Goal: Task Accomplishment & Management: Use online tool/utility

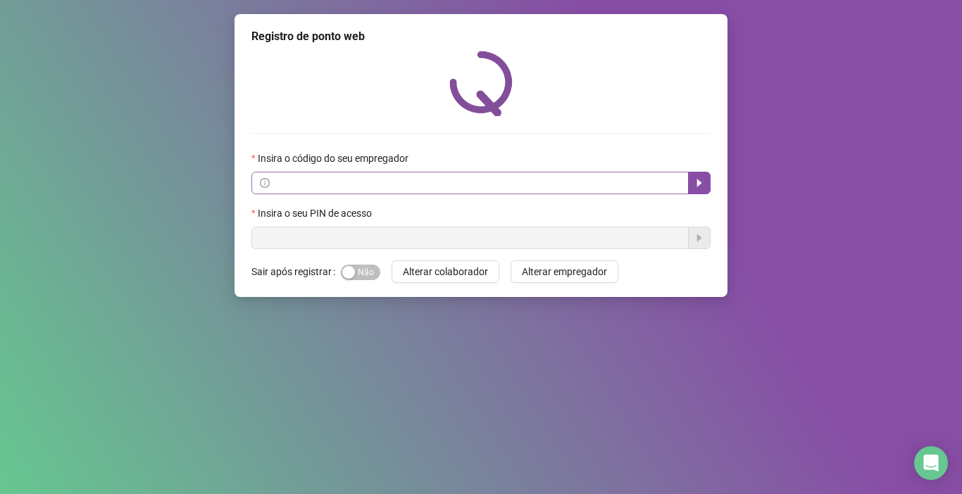
click at [553, 192] on span at bounding box center [469, 183] width 437 height 23
click at [697, 178] on icon "caret-right" at bounding box center [699, 183] width 11 height 11
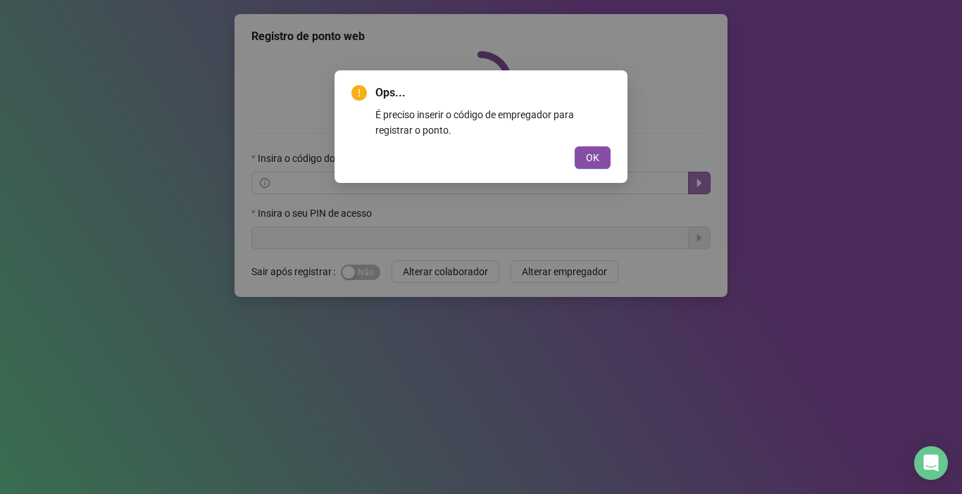
click at [697, 178] on div "Ops... É preciso inserir o código de empregador para registrar o ponto. OK" at bounding box center [481, 247] width 962 height 494
click at [575, 149] on button "OK" at bounding box center [593, 158] width 36 height 23
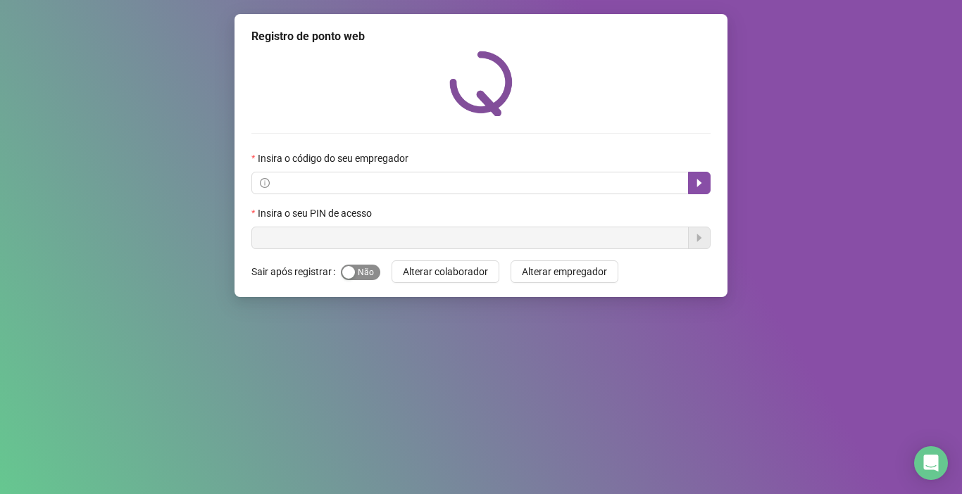
click at [359, 267] on span "Sim Não" at bounding box center [360, 272] width 39 height 15
click at [704, 183] on icon "caret-right" at bounding box center [699, 183] width 11 height 11
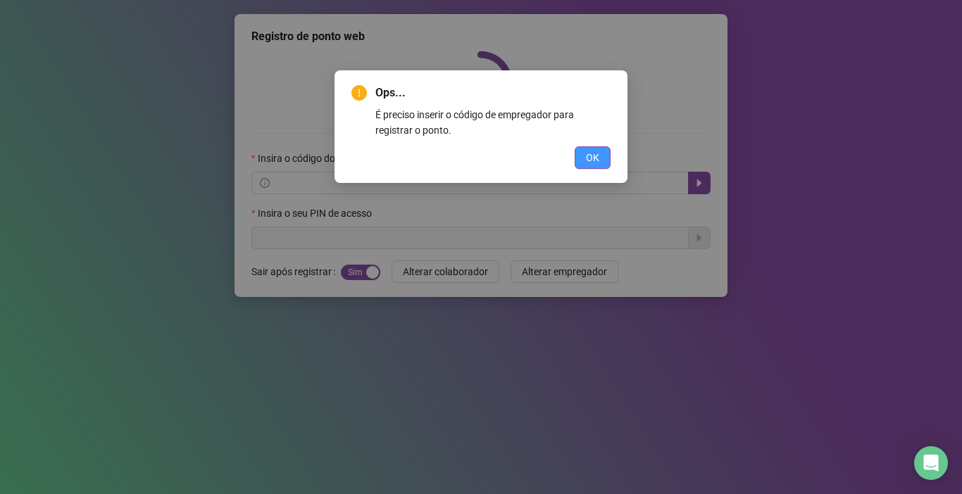
click at [595, 157] on span "OK" at bounding box center [592, 157] width 13 height 15
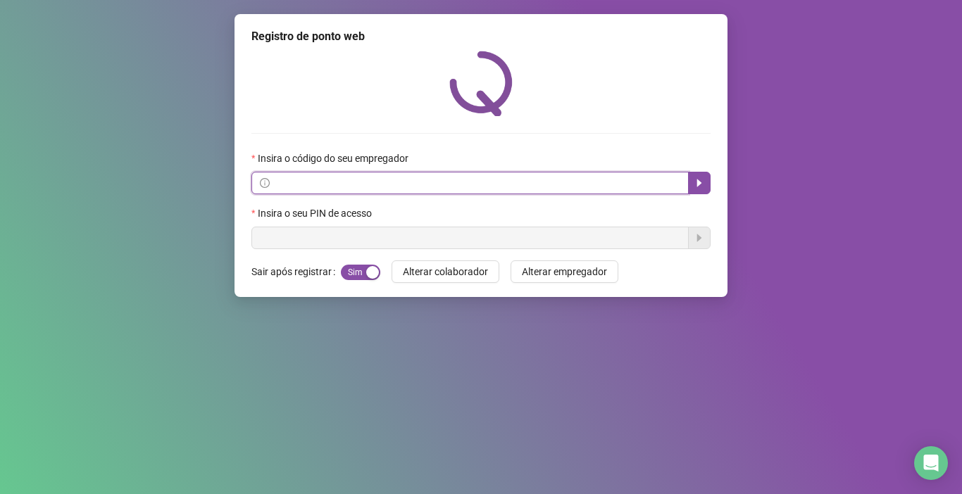
click at [334, 178] on input "text" at bounding box center [477, 182] width 408 height 15
click at [694, 185] on icon "caret-right" at bounding box center [699, 183] width 11 height 11
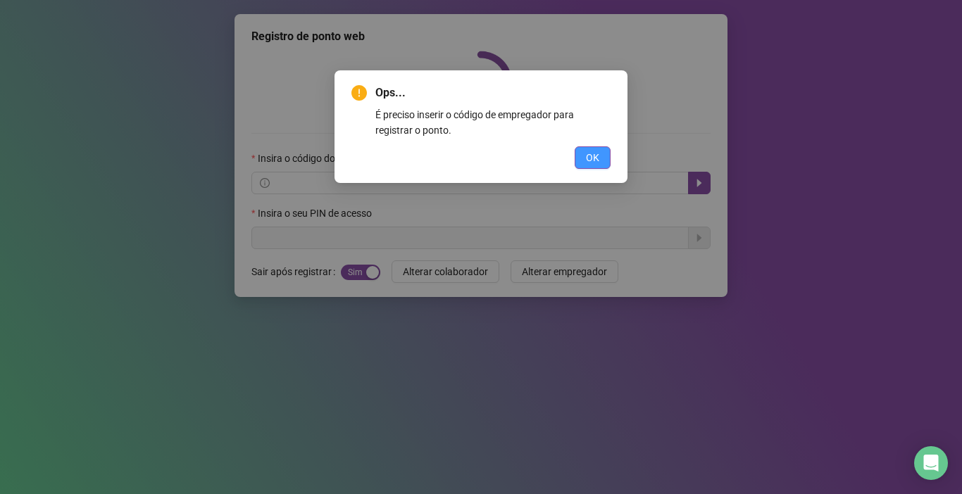
click at [578, 164] on button "OK" at bounding box center [593, 158] width 36 height 23
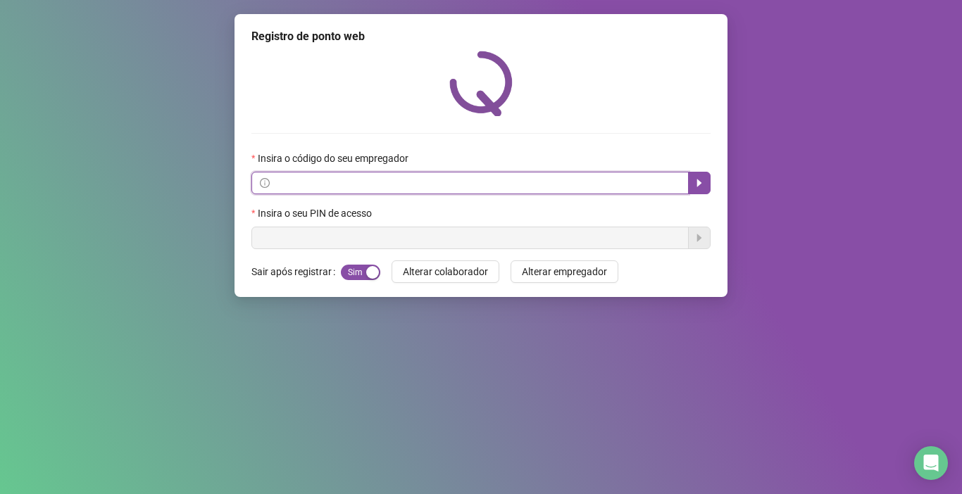
click at [332, 177] on input "text" at bounding box center [477, 182] width 408 height 15
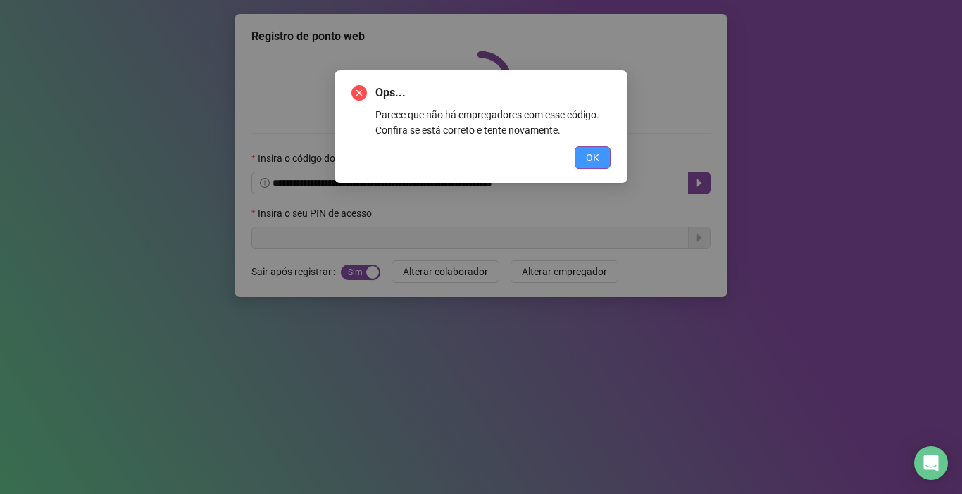
click at [594, 152] on span "OK" at bounding box center [592, 157] width 13 height 15
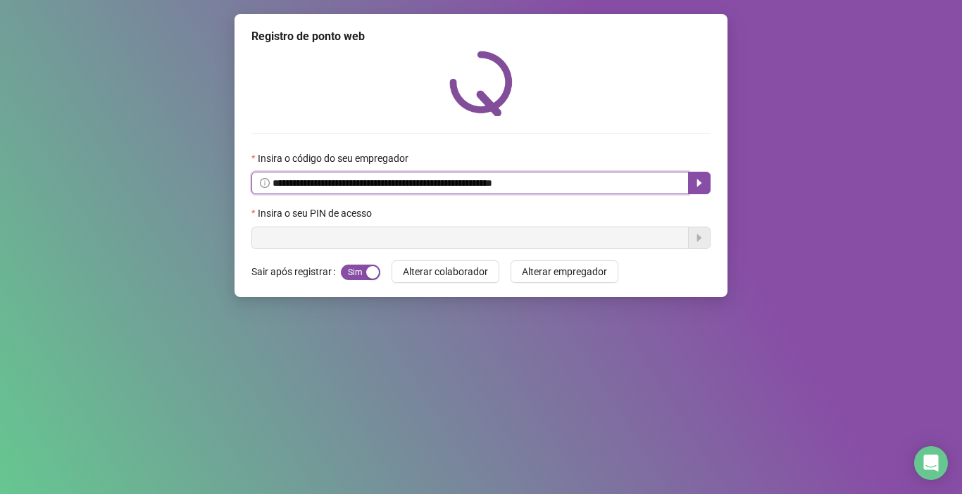
click at [325, 183] on input "**********" at bounding box center [477, 182] width 408 height 15
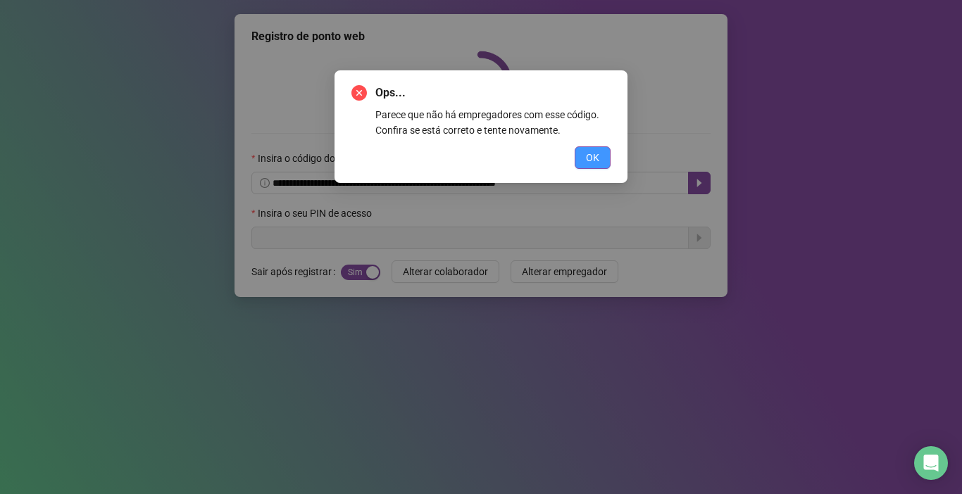
click at [583, 154] on button "OK" at bounding box center [593, 158] width 36 height 23
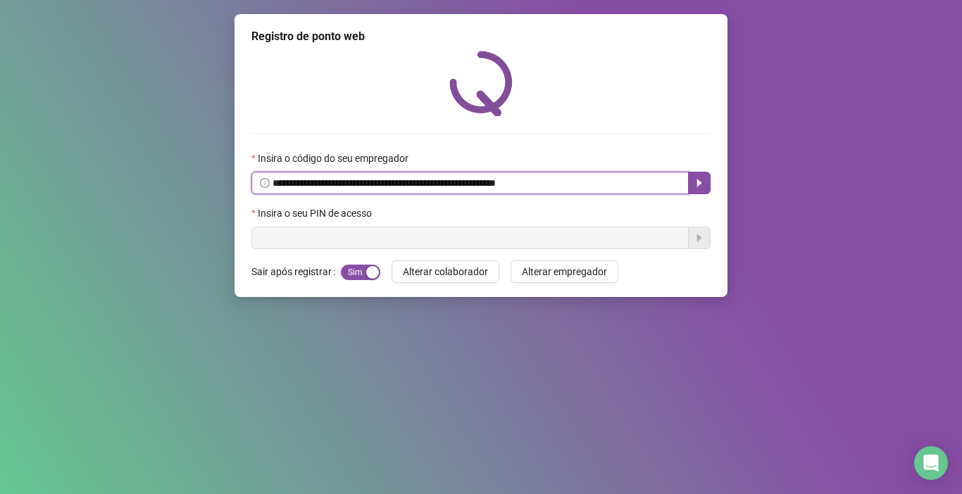
click at [555, 184] on input "**********" at bounding box center [477, 182] width 408 height 15
click at [703, 182] on icon "caret-right" at bounding box center [699, 183] width 11 height 11
type input "**********"
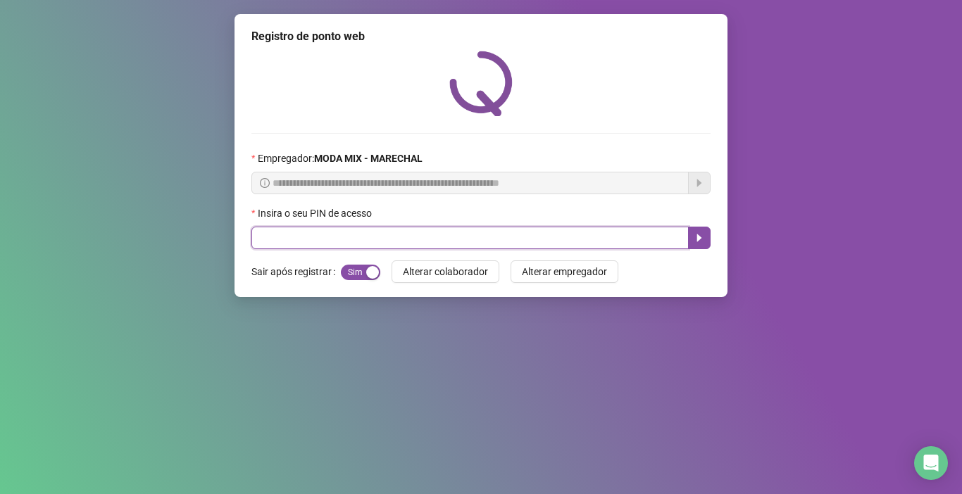
click at [330, 232] on input "text" at bounding box center [469, 238] width 437 height 23
click at [368, 238] on input "text" at bounding box center [469, 238] width 437 height 23
type input "*****"
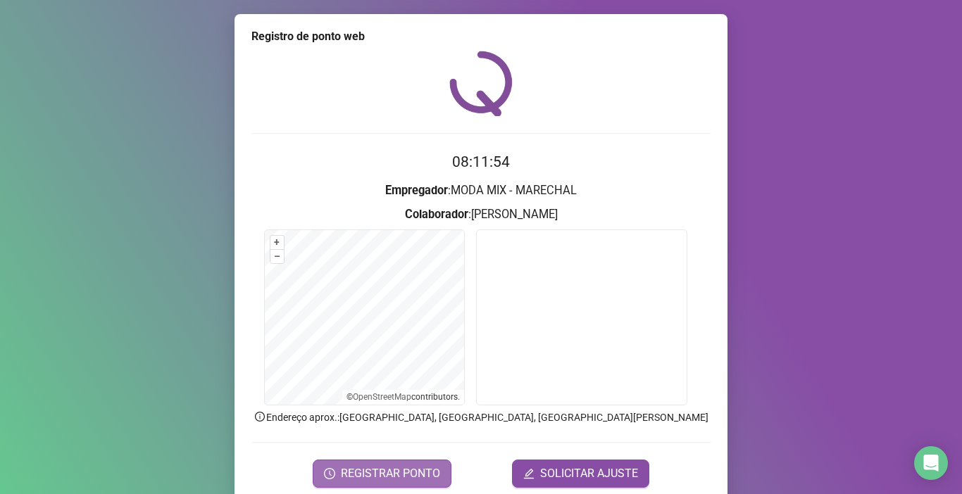
click at [427, 484] on button "REGISTRAR PONTO" at bounding box center [382, 474] width 139 height 28
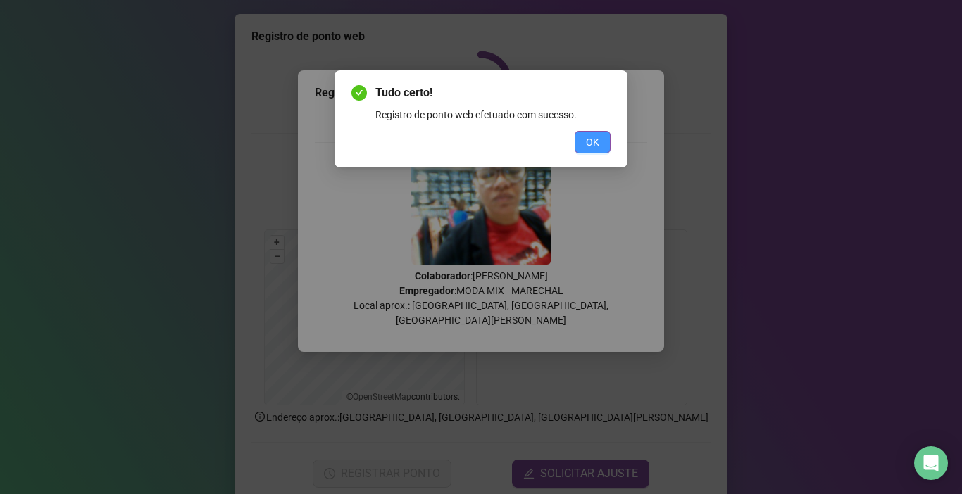
click at [588, 135] on span "OK" at bounding box center [592, 142] width 13 height 15
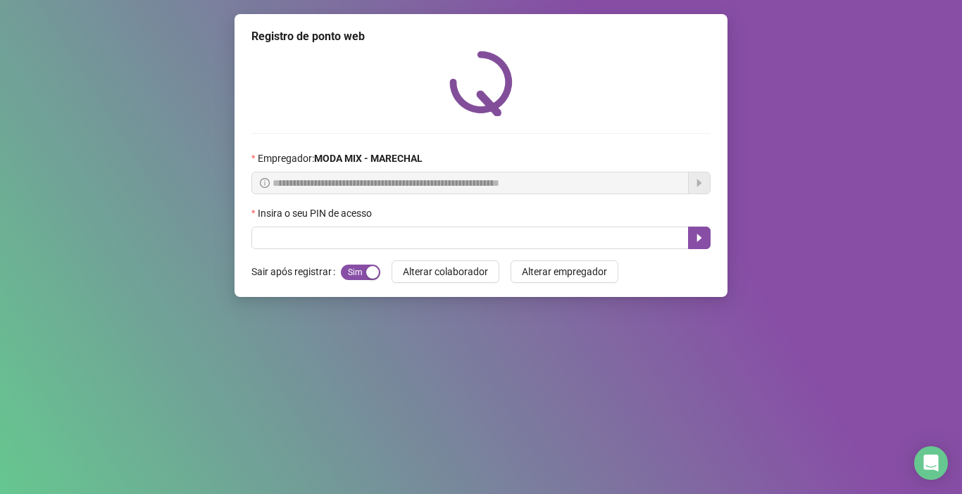
click at [614, 216] on div "Insira o seu PIN de acesso" at bounding box center [480, 216] width 459 height 21
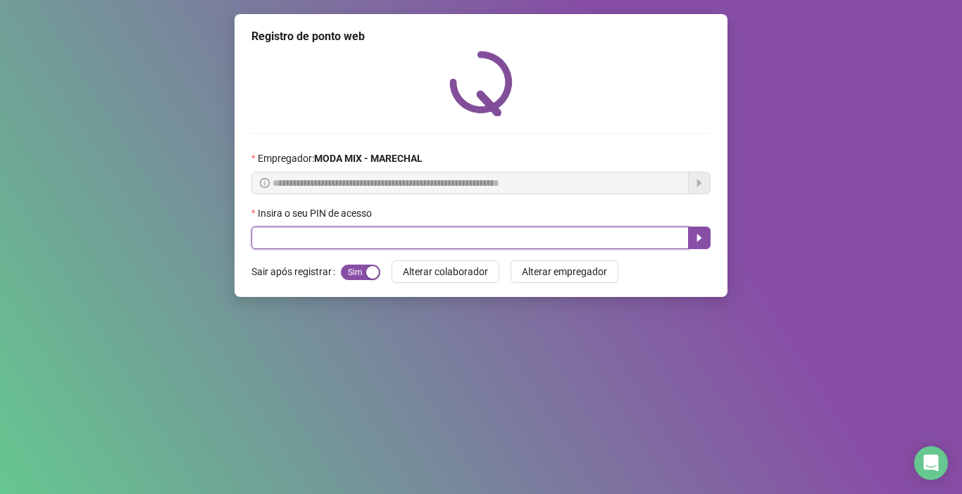
click at [611, 232] on input "text" at bounding box center [469, 238] width 437 height 23
type input "*****"
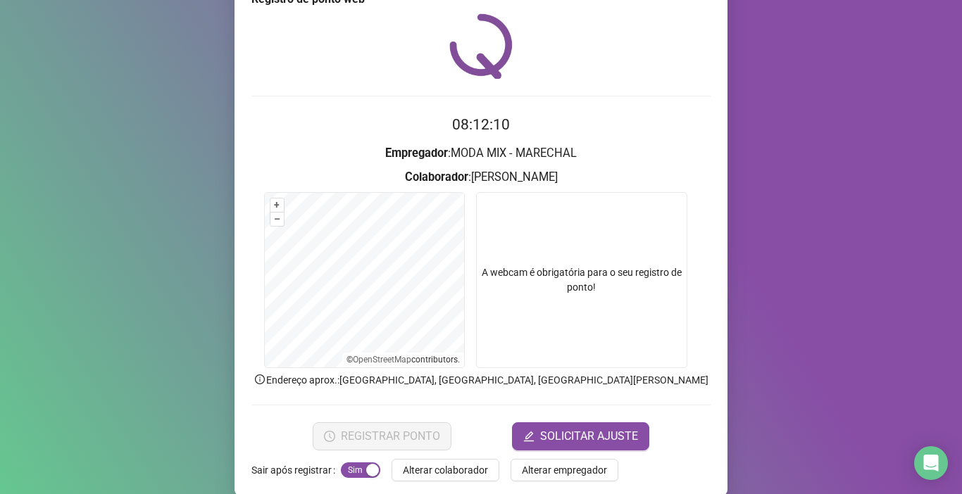
scroll to position [56, 0]
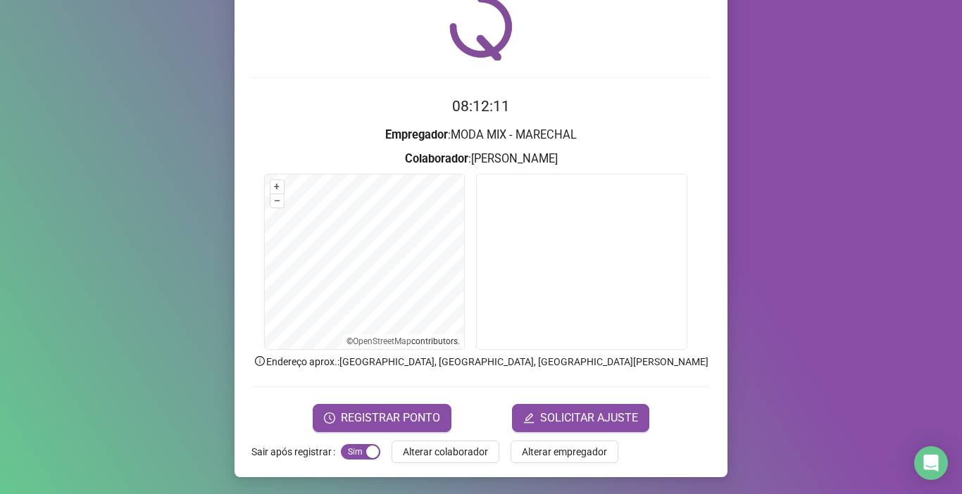
drag, startPoint x: 389, startPoint y: 412, endPoint x: 511, endPoint y: 392, distance: 124.3
click at [420, 411] on span "REGISTRAR PONTO" at bounding box center [390, 418] width 99 height 17
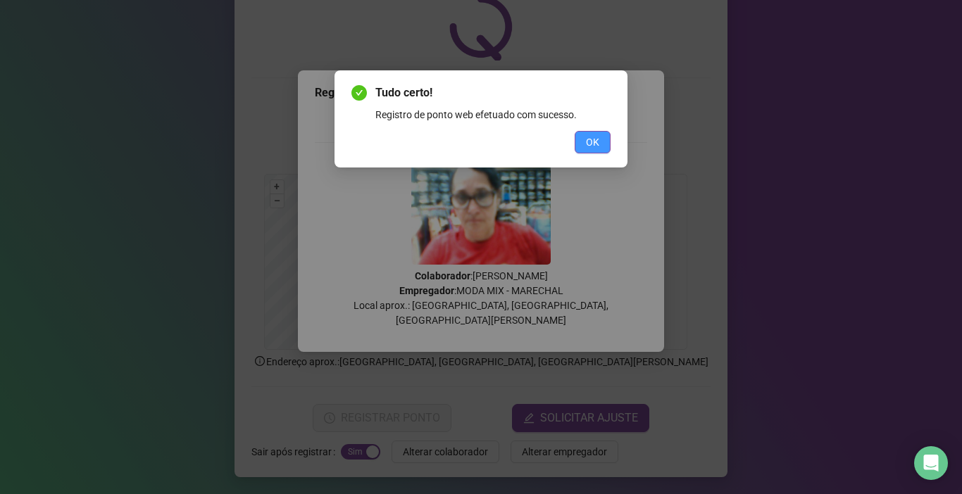
click at [600, 137] on button "OK" at bounding box center [593, 142] width 36 height 23
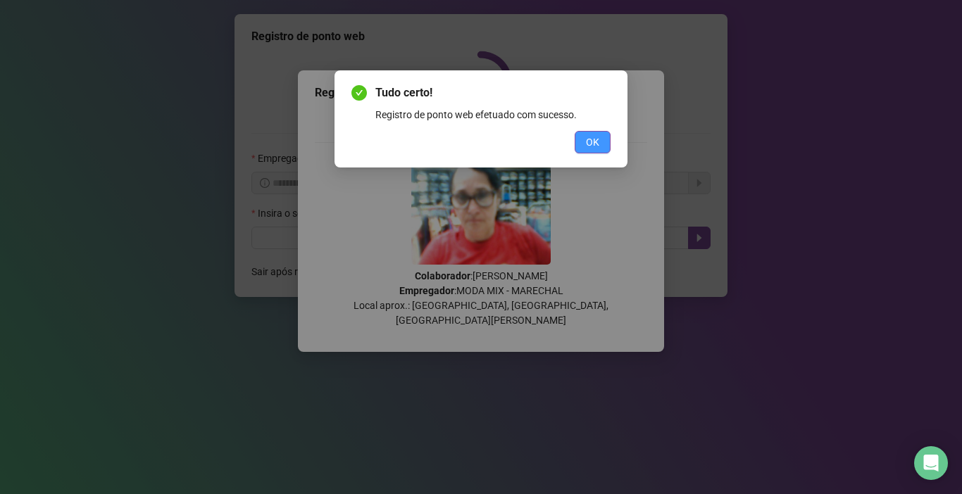
scroll to position [0, 0]
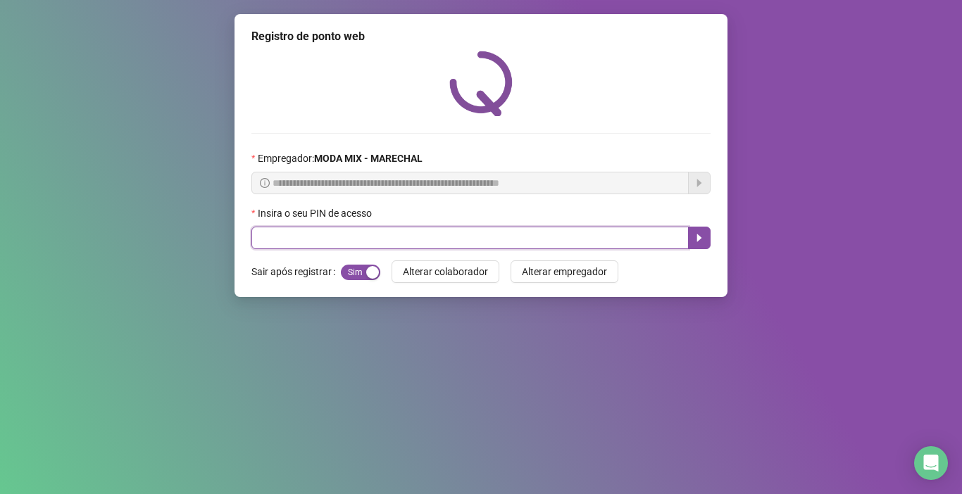
click at [612, 242] on input "text" at bounding box center [469, 238] width 437 height 23
type input "*****"
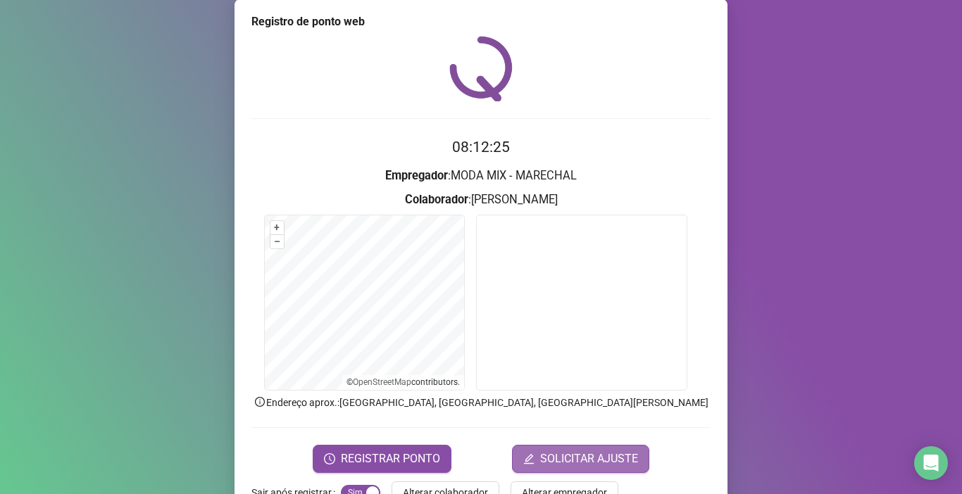
scroll to position [56, 0]
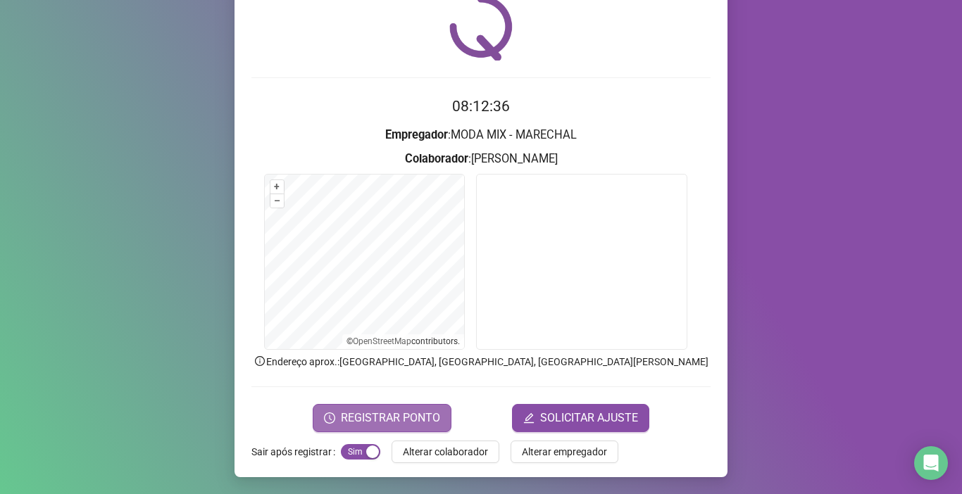
click at [363, 412] on span "REGISTRAR PONTO" at bounding box center [390, 418] width 99 height 17
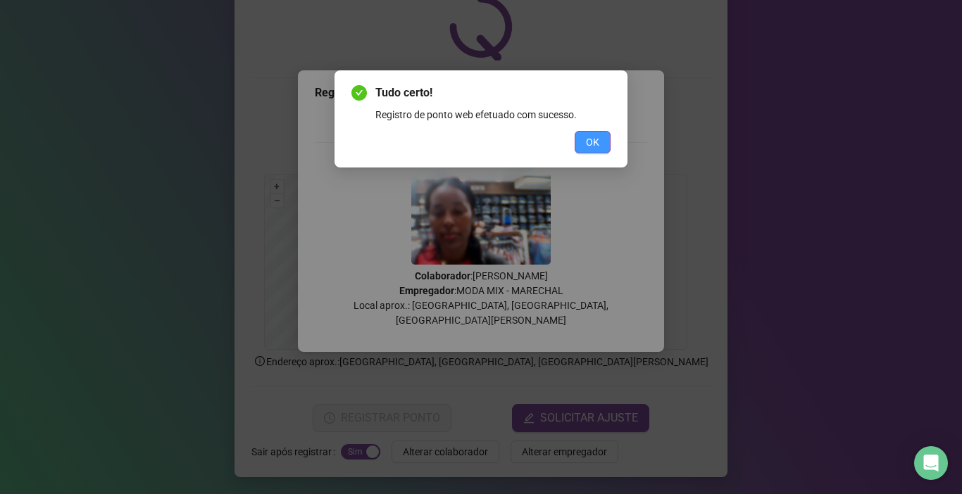
click at [602, 137] on button "OK" at bounding box center [593, 142] width 36 height 23
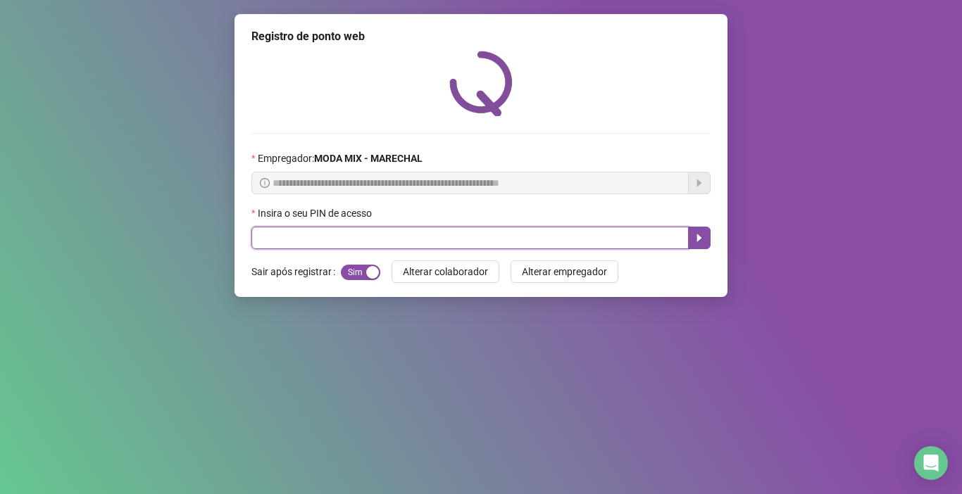
click at [406, 236] on input "text" at bounding box center [469, 238] width 437 height 23
type input "*****"
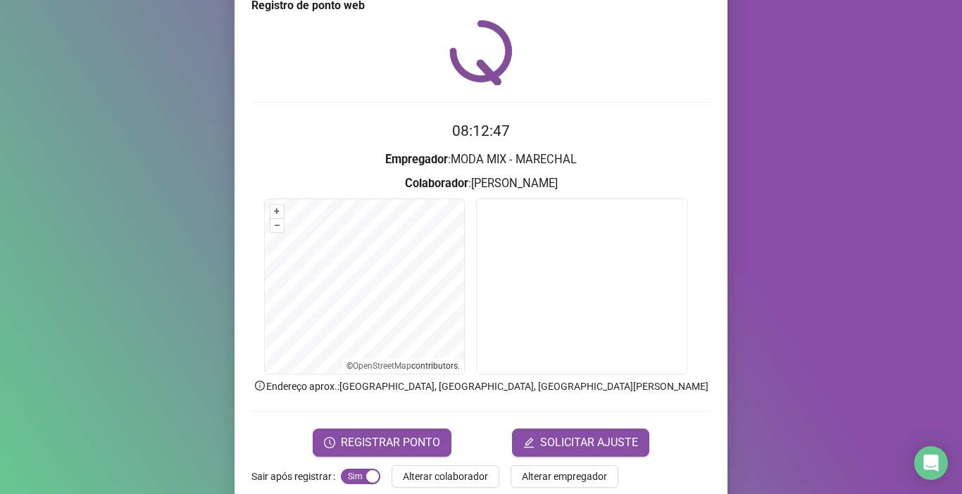
scroll to position [56, 0]
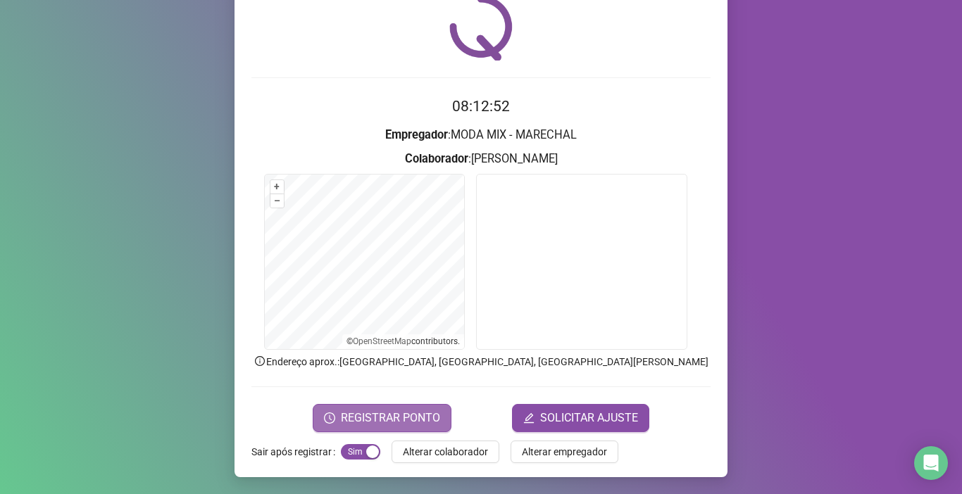
click at [402, 413] on span "REGISTRAR PONTO" at bounding box center [390, 418] width 99 height 17
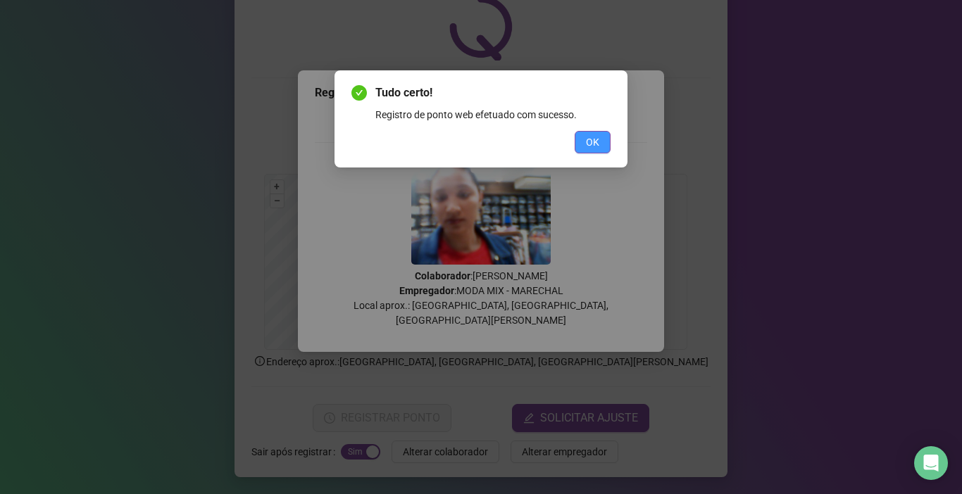
click at [599, 144] on button "OK" at bounding box center [593, 142] width 36 height 23
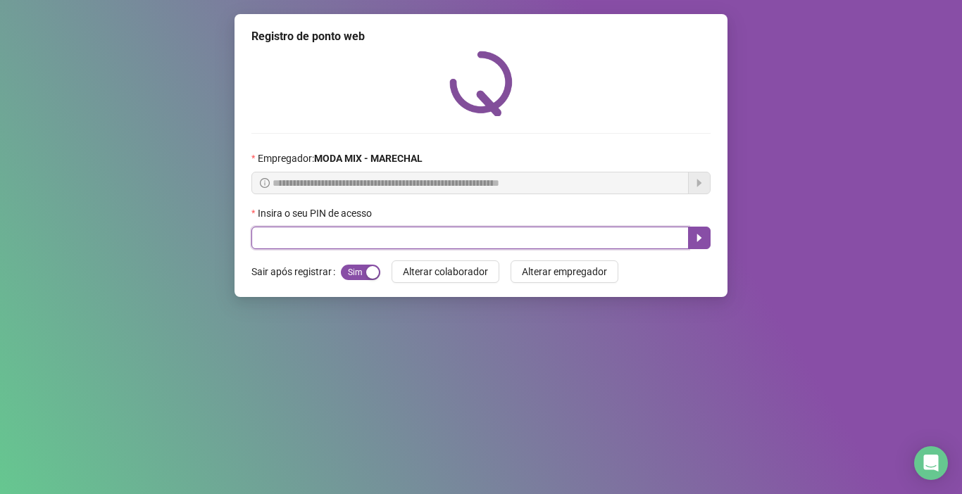
click at [580, 230] on input "text" at bounding box center [469, 238] width 437 height 23
type input "*****"
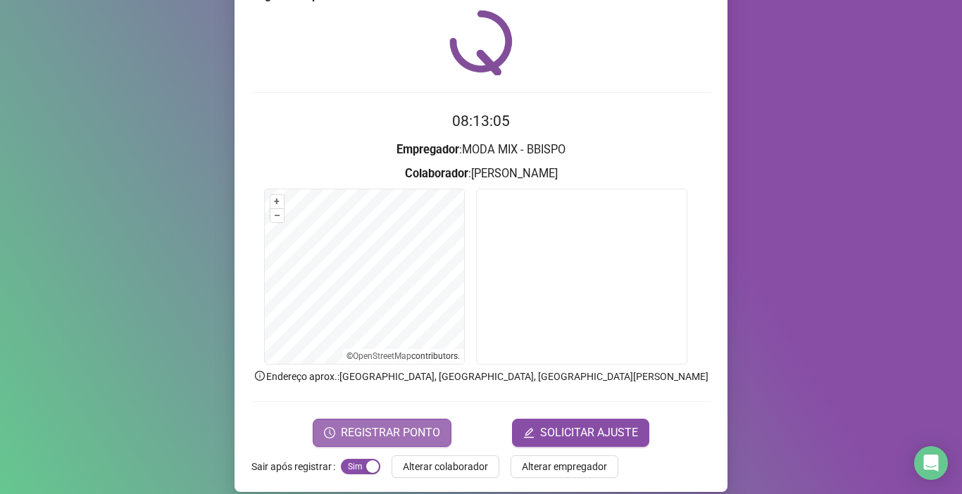
scroll to position [56, 0]
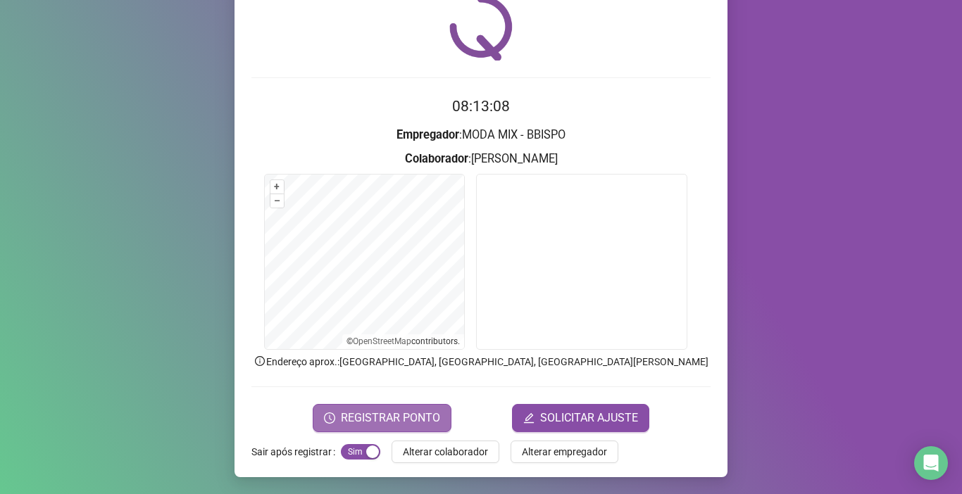
click at [352, 407] on button "REGISTRAR PONTO" at bounding box center [382, 418] width 139 height 28
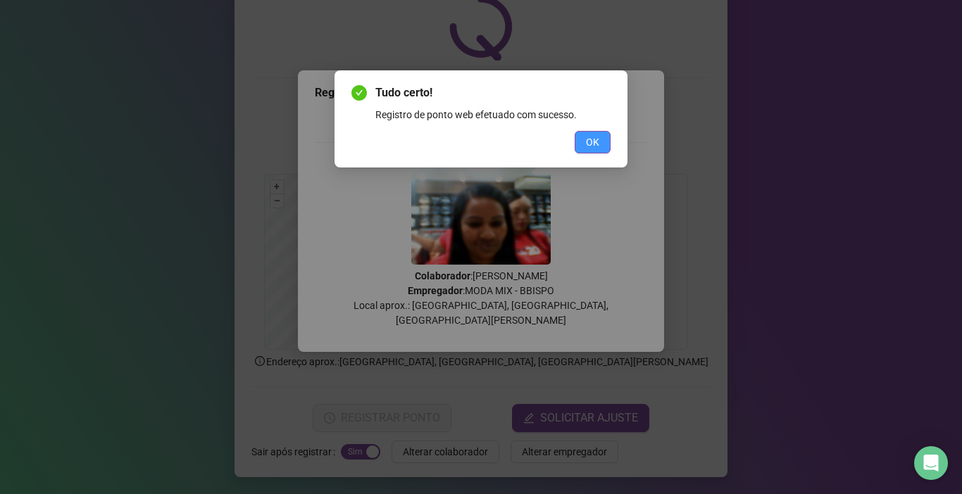
click at [580, 147] on button "OK" at bounding box center [593, 142] width 36 height 23
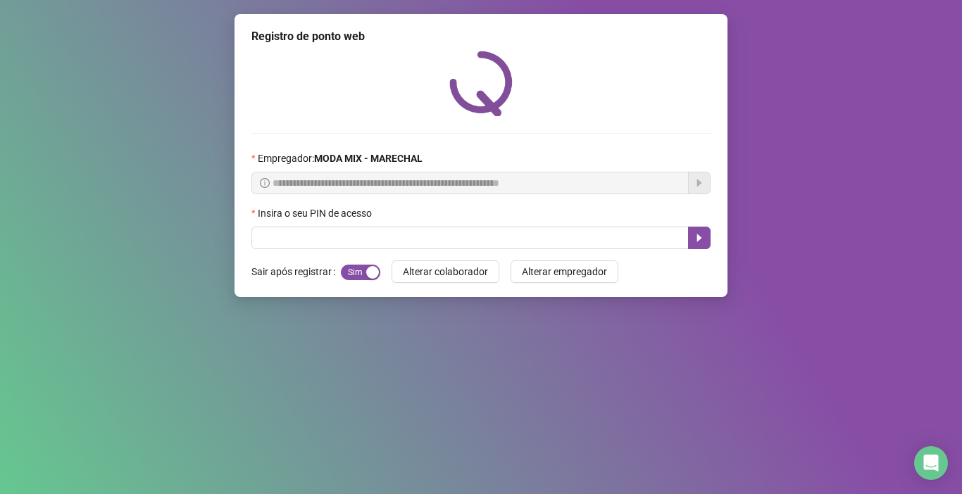
scroll to position [0, 0]
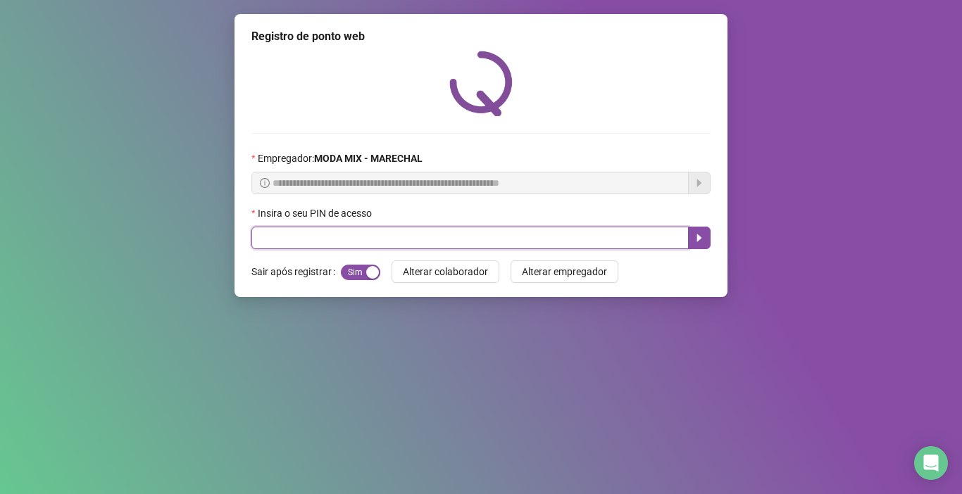
click at [318, 245] on input "text" at bounding box center [469, 238] width 437 height 23
type input "*****"
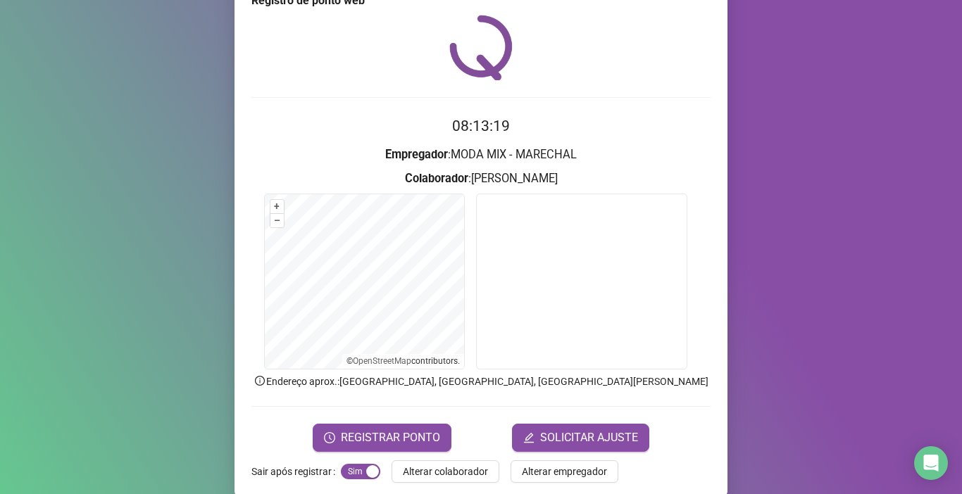
scroll to position [56, 0]
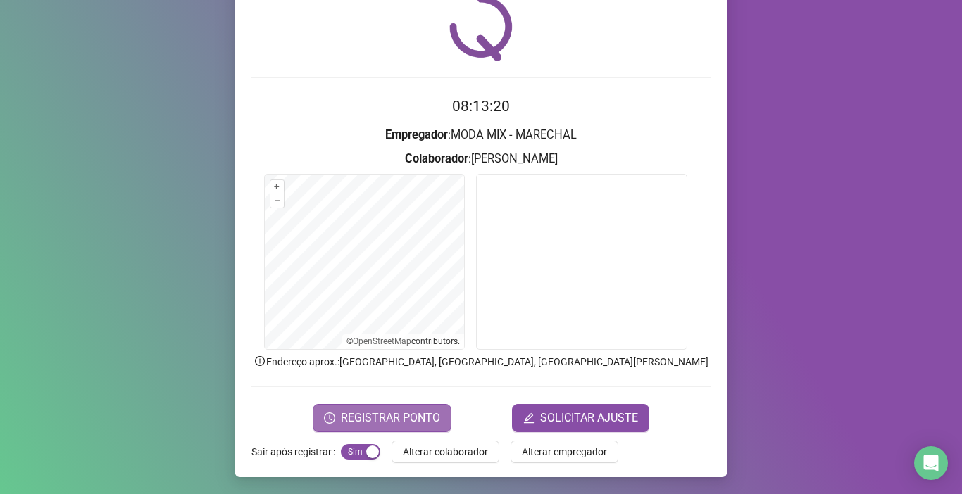
click at [404, 415] on span "REGISTRAR PONTO" at bounding box center [390, 418] width 99 height 17
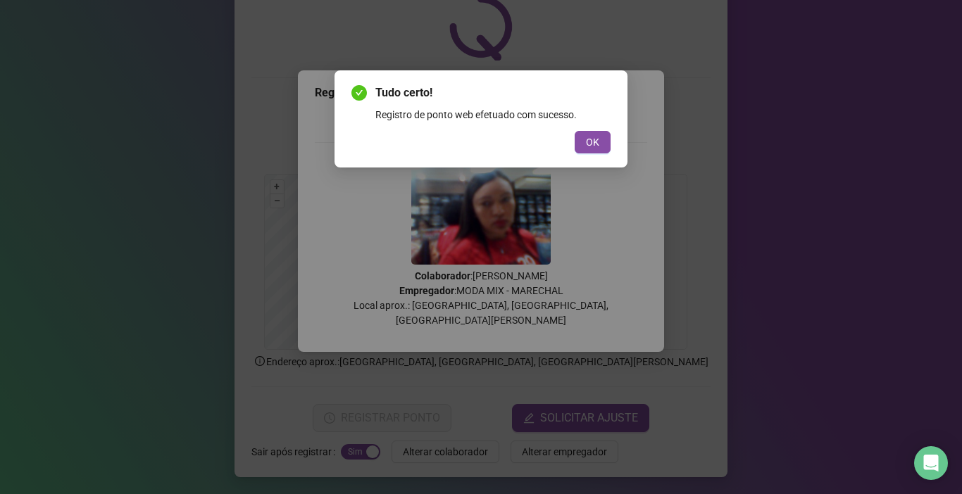
click at [603, 130] on div "Tudo certo! Registro de ponto web efetuado com sucesso. OK" at bounding box center [480, 119] width 259 height 69
click at [593, 139] on span "OK" at bounding box center [592, 142] width 13 height 15
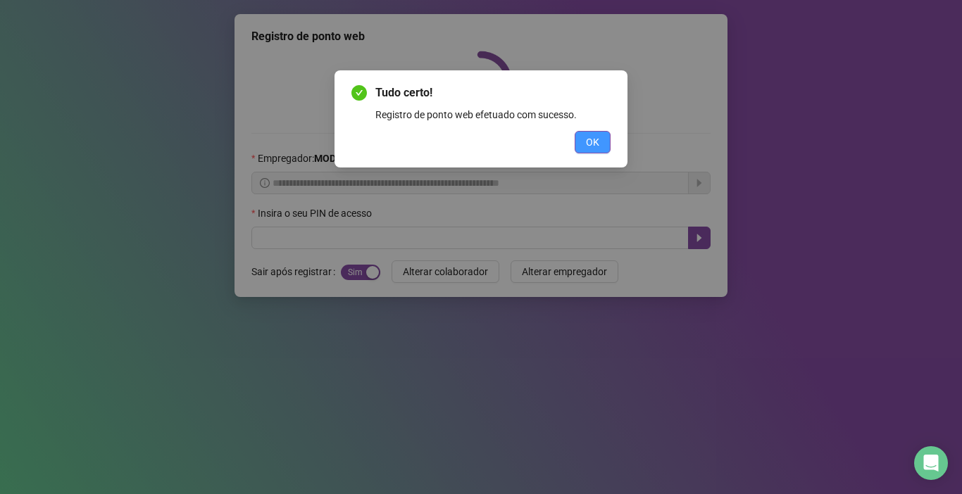
scroll to position [0, 0]
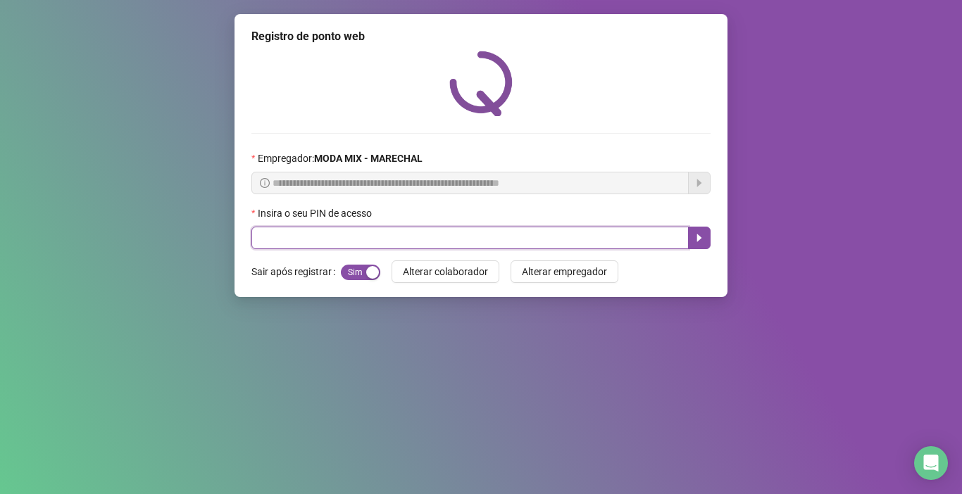
click at [659, 241] on input "text" at bounding box center [469, 238] width 437 height 23
type input "*****"
click at [690, 241] on button "button" at bounding box center [699, 238] width 23 height 23
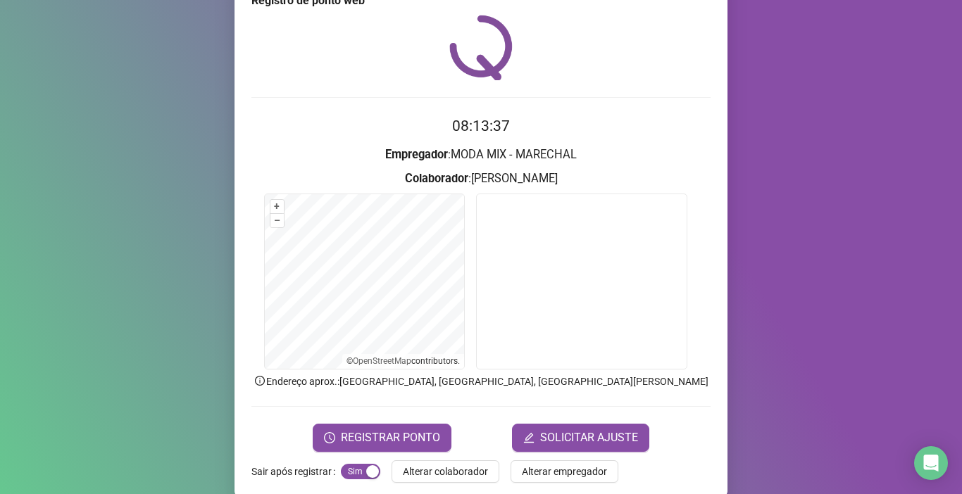
scroll to position [56, 0]
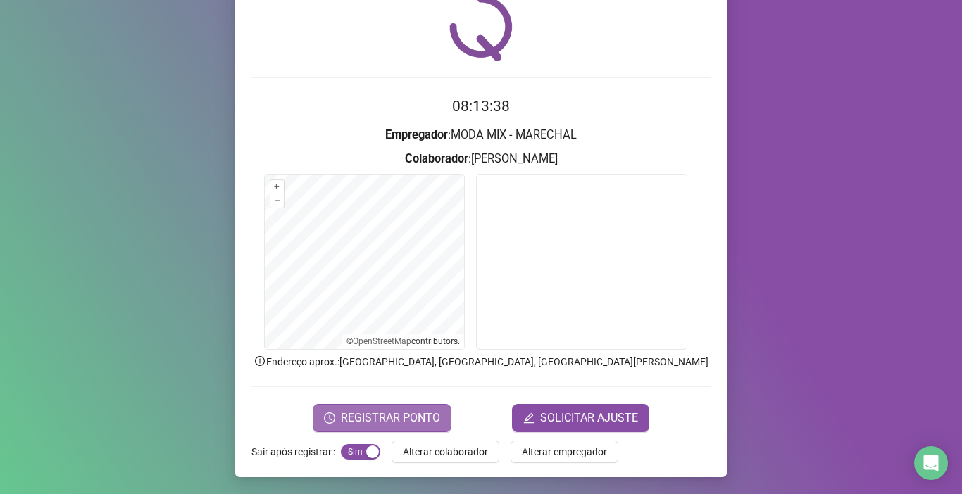
click at [413, 412] on span "REGISTRAR PONTO" at bounding box center [390, 418] width 99 height 17
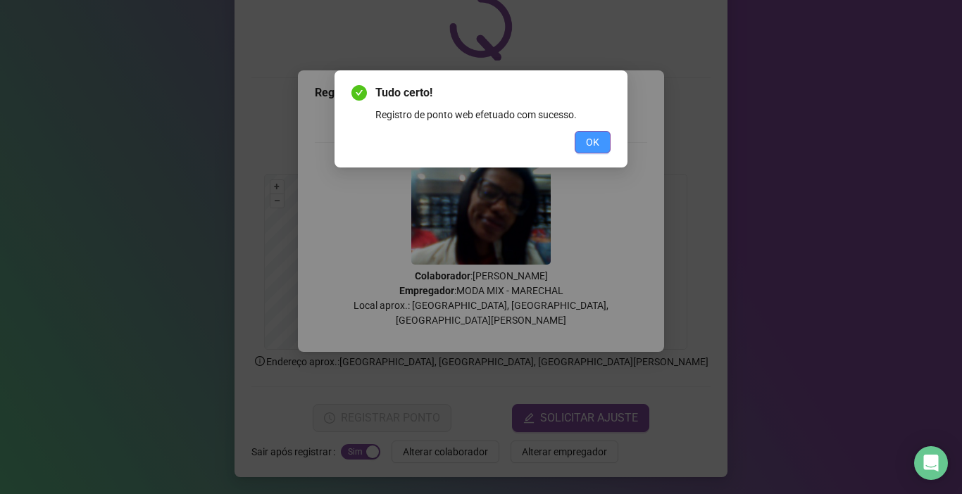
click at [602, 142] on button "OK" at bounding box center [593, 142] width 36 height 23
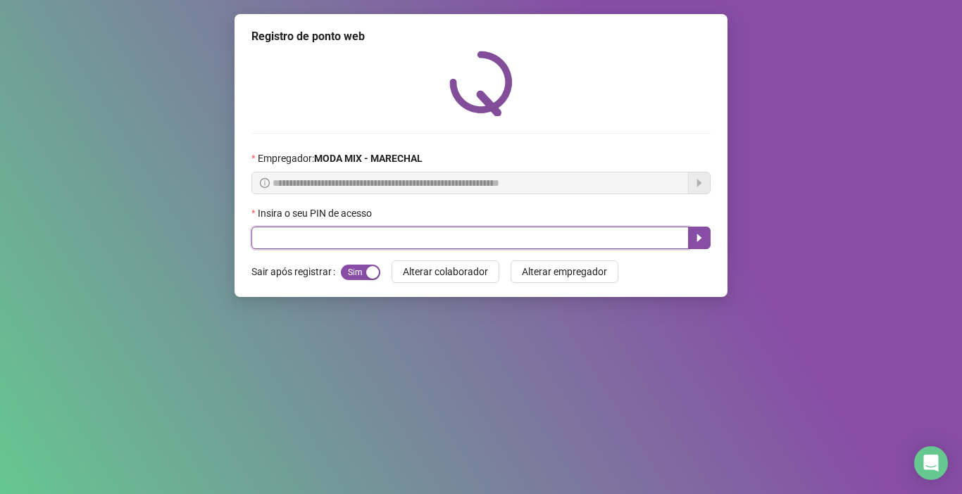
click at [299, 230] on input "text" at bounding box center [469, 238] width 437 height 23
type input "*****"
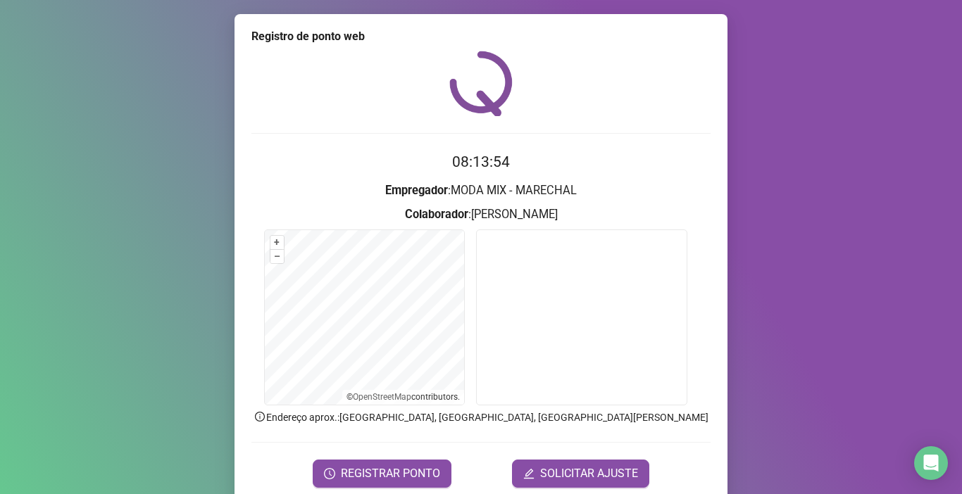
scroll to position [56, 0]
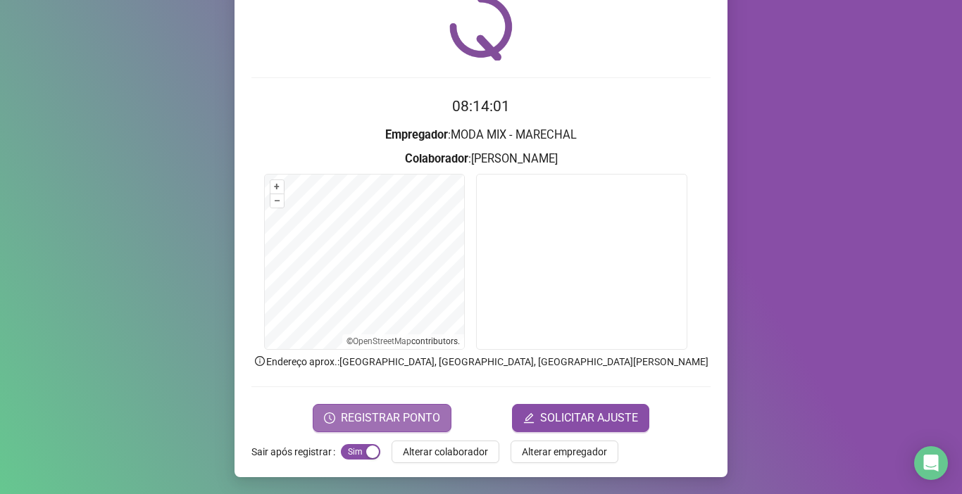
click at [347, 419] on span "REGISTRAR PONTO" at bounding box center [390, 418] width 99 height 17
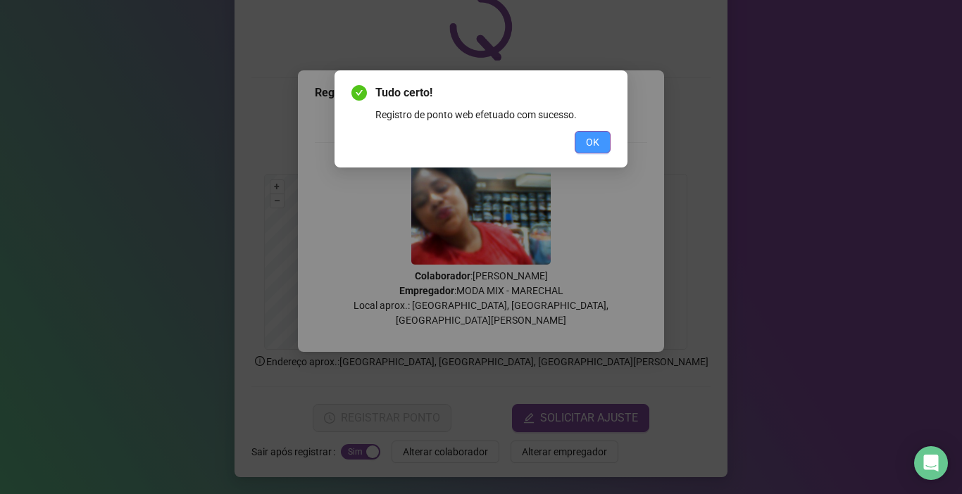
click at [587, 142] on span "OK" at bounding box center [592, 142] width 13 height 15
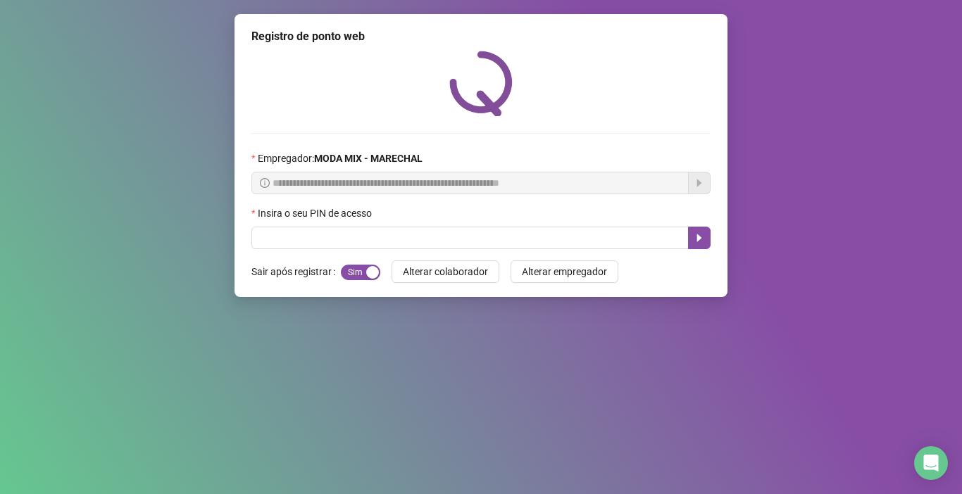
scroll to position [0, 0]
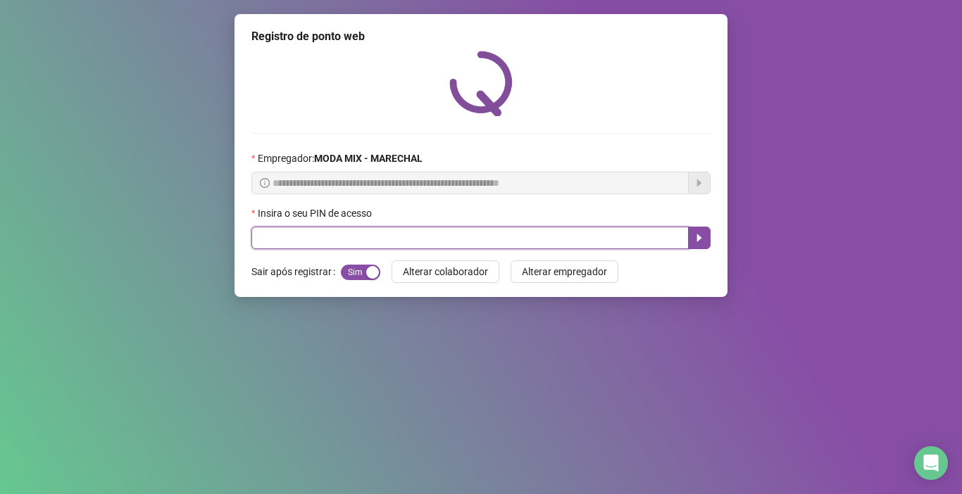
click at [577, 243] on input "text" at bounding box center [469, 238] width 437 height 23
type input "*****"
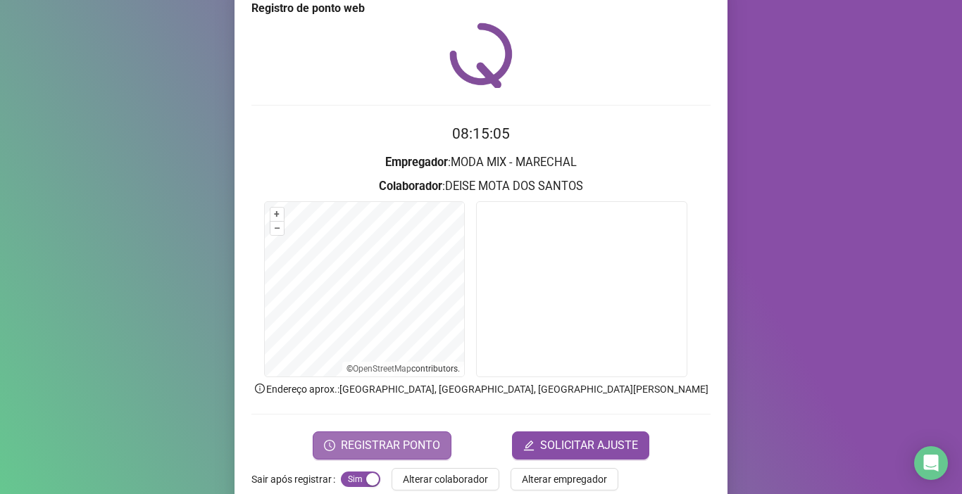
scroll to position [56, 0]
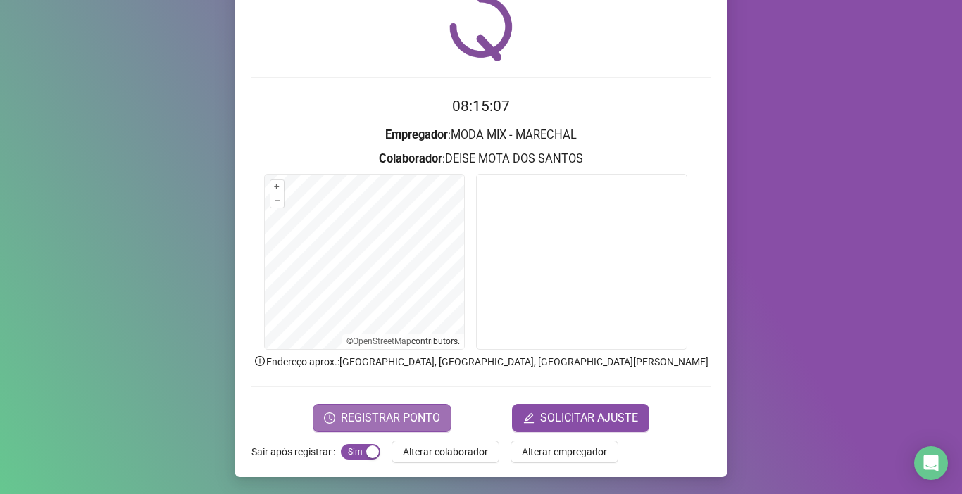
click at [362, 419] on span "REGISTRAR PONTO" at bounding box center [390, 418] width 99 height 17
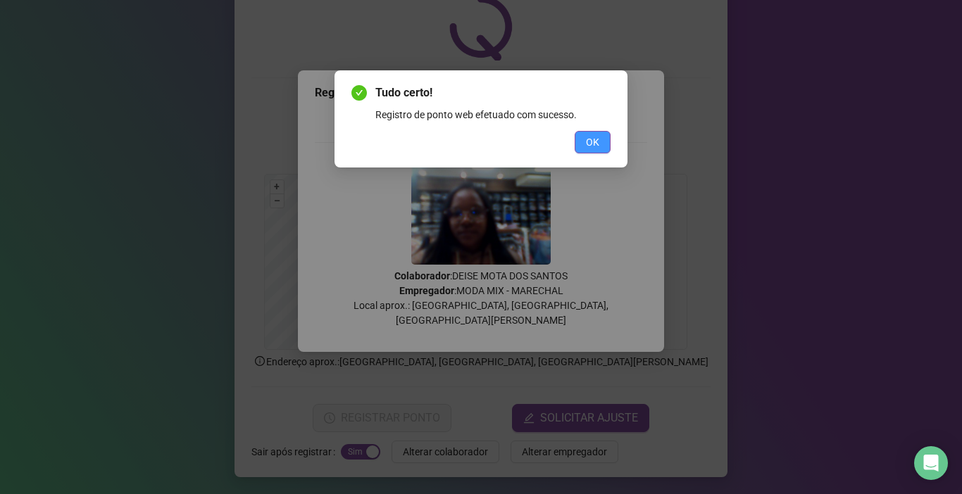
click at [597, 146] on span "OK" at bounding box center [592, 142] width 13 height 15
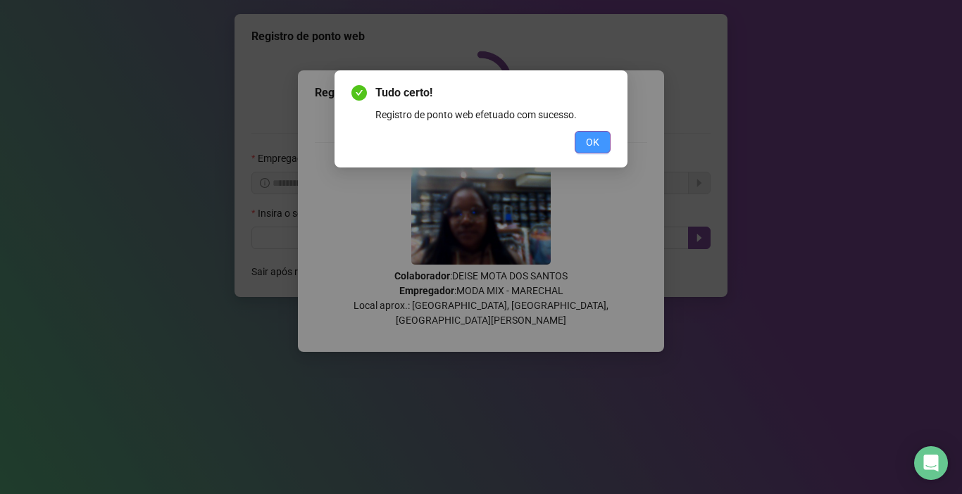
scroll to position [0, 0]
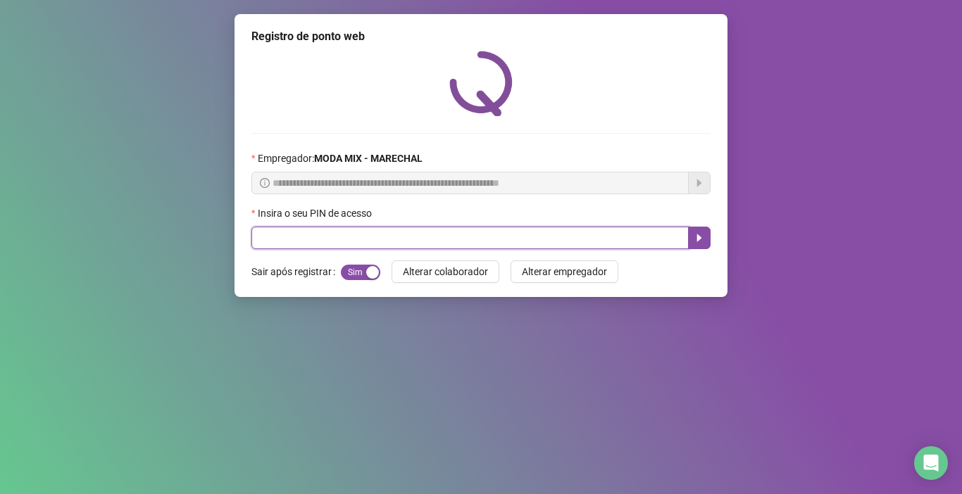
click at [583, 235] on input "text" at bounding box center [469, 238] width 437 height 23
click at [356, 233] on input "text" at bounding box center [469, 238] width 437 height 23
type input "*****"
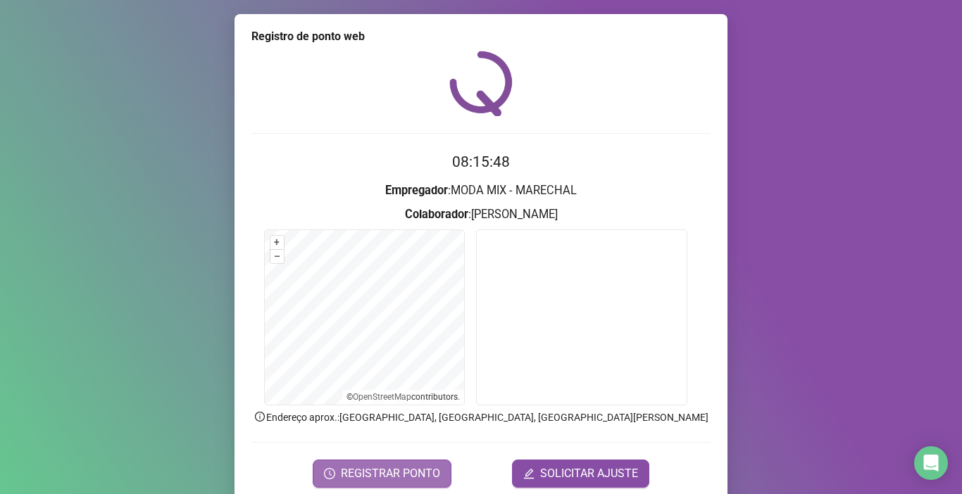
click at [417, 467] on span "REGISTRAR PONTO" at bounding box center [390, 474] width 99 height 17
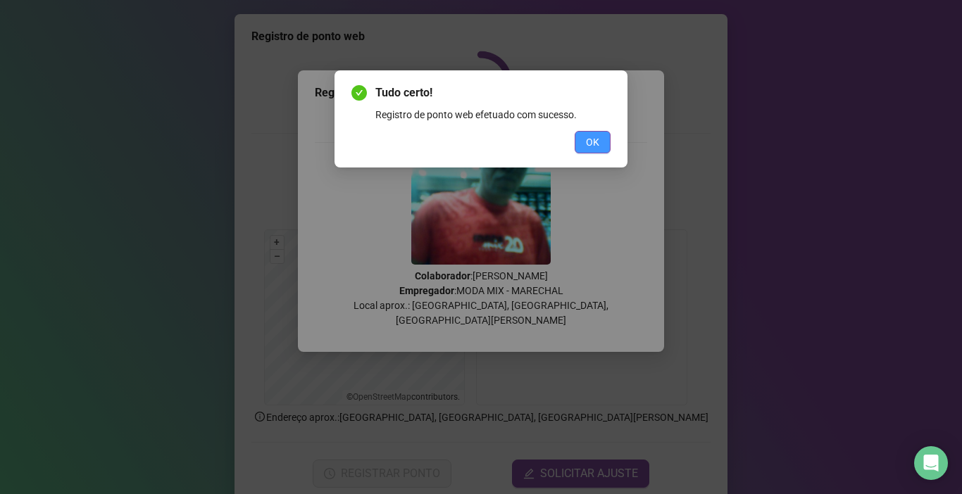
click at [604, 148] on button "OK" at bounding box center [593, 142] width 36 height 23
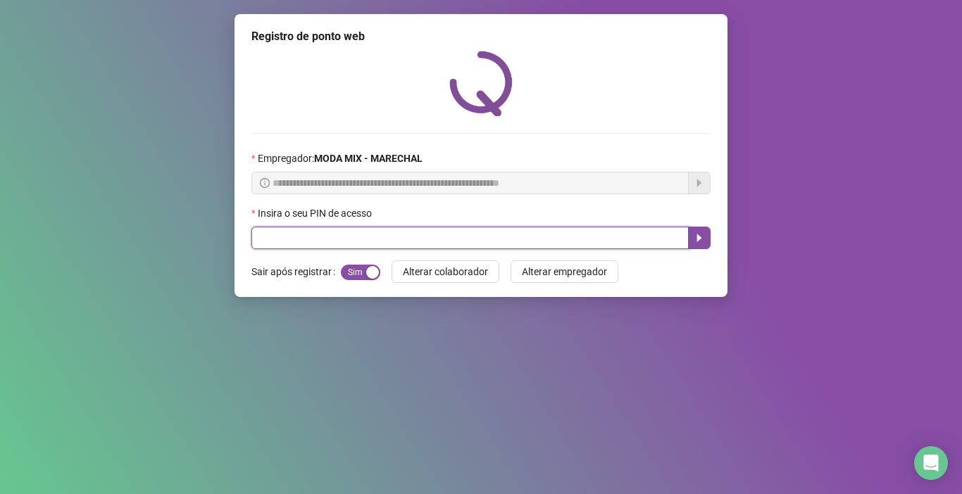
click at [272, 237] on input "text" at bounding box center [469, 238] width 437 height 23
type input "*****"
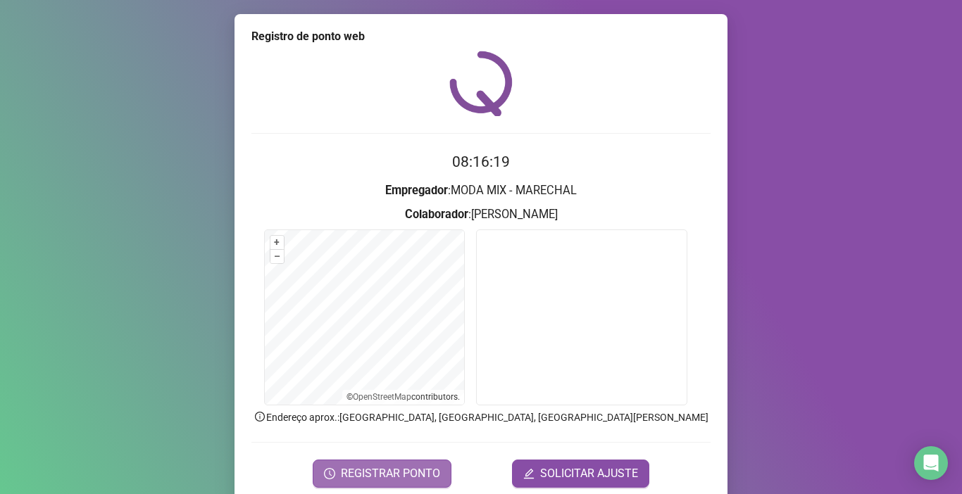
click at [332, 475] on icon "clock-circle" at bounding box center [329, 473] width 11 height 11
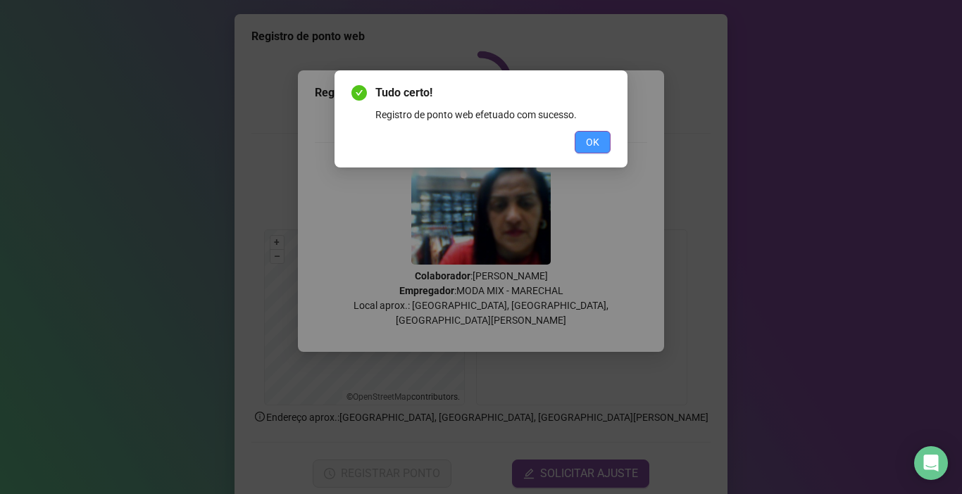
click at [580, 146] on button "OK" at bounding box center [593, 142] width 36 height 23
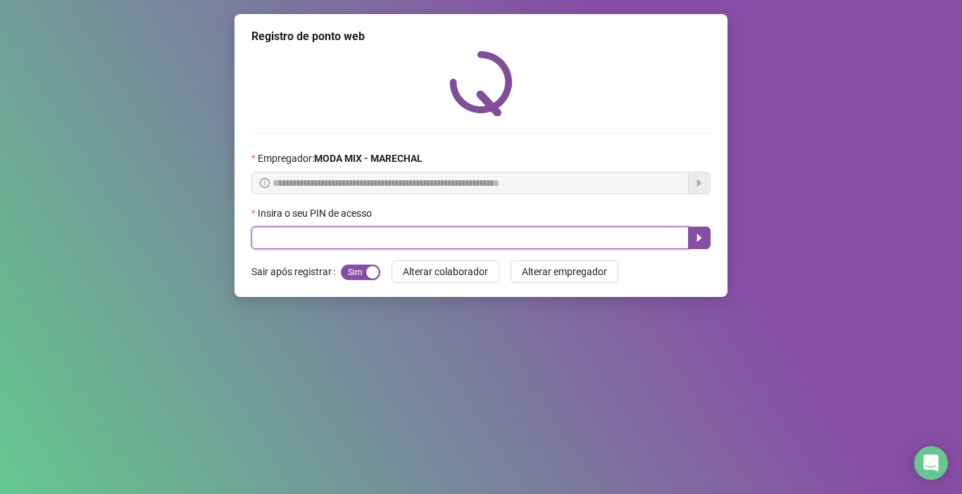
click at [372, 239] on input "text" at bounding box center [469, 238] width 437 height 23
type input "*****"
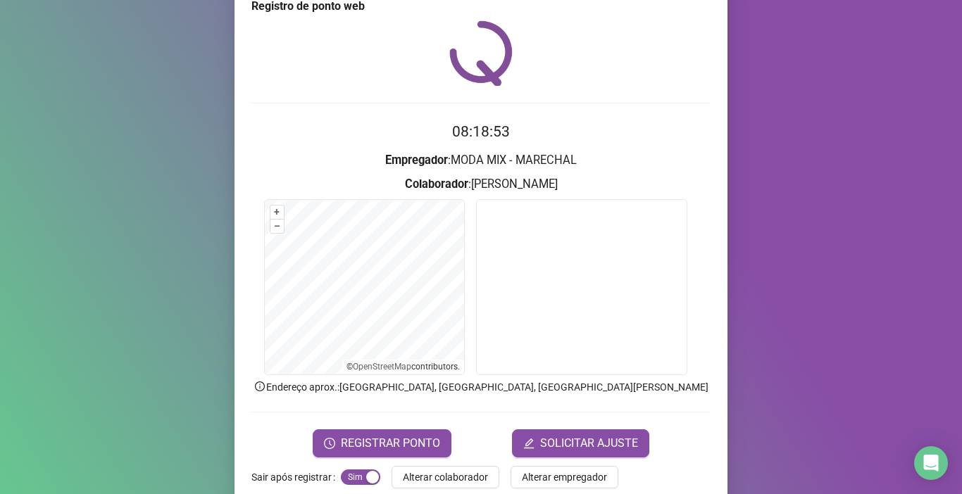
scroll to position [56, 0]
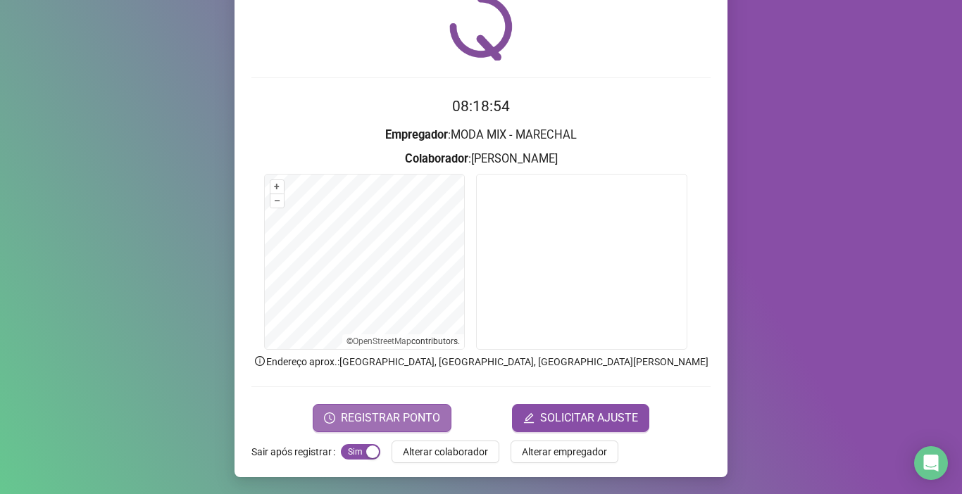
click at [409, 418] on span "REGISTRAR PONTO" at bounding box center [390, 418] width 99 height 17
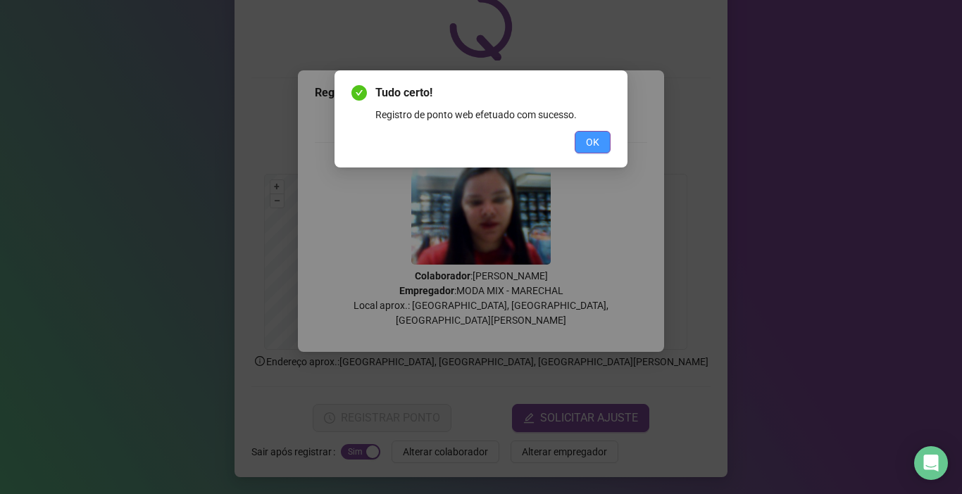
click at [590, 135] on span "OK" at bounding box center [592, 142] width 13 height 15
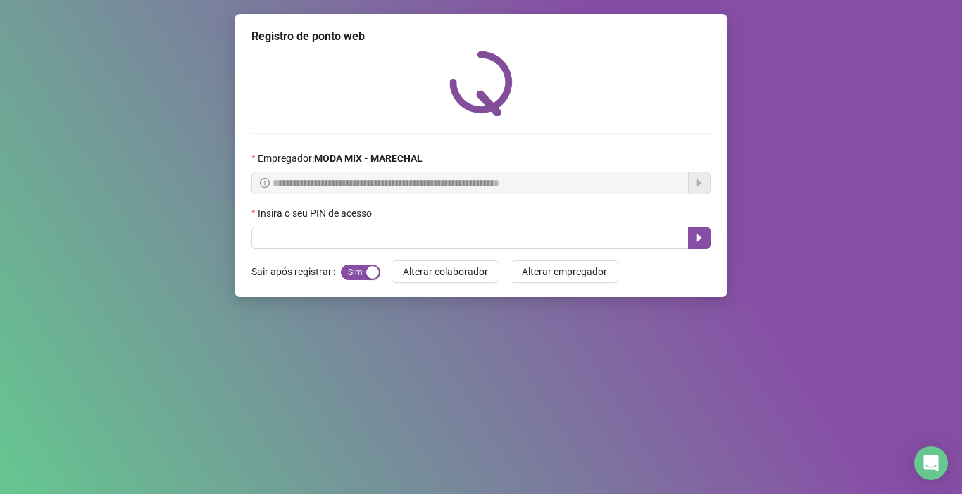
scroll to position [0, 0]
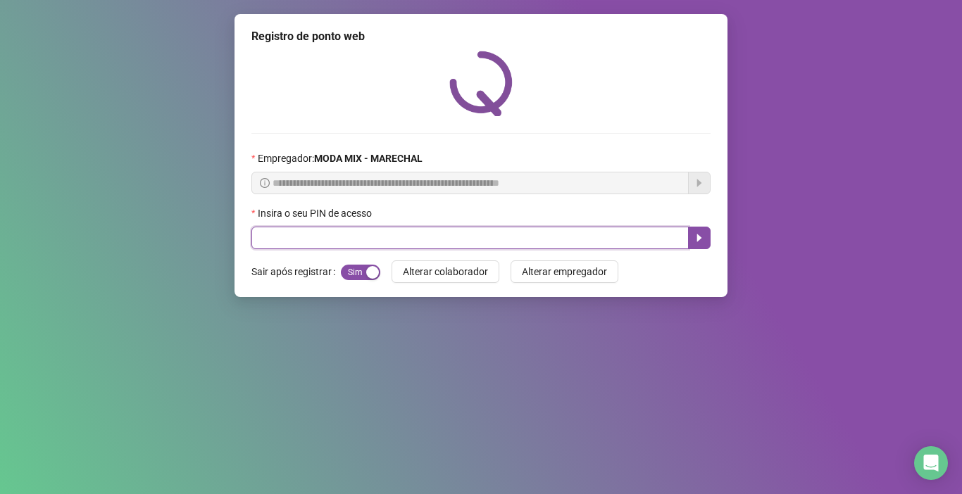
click at [285, 231] on input "text" at bounding box center [469, 238] width 437 height 23
type input "*****"
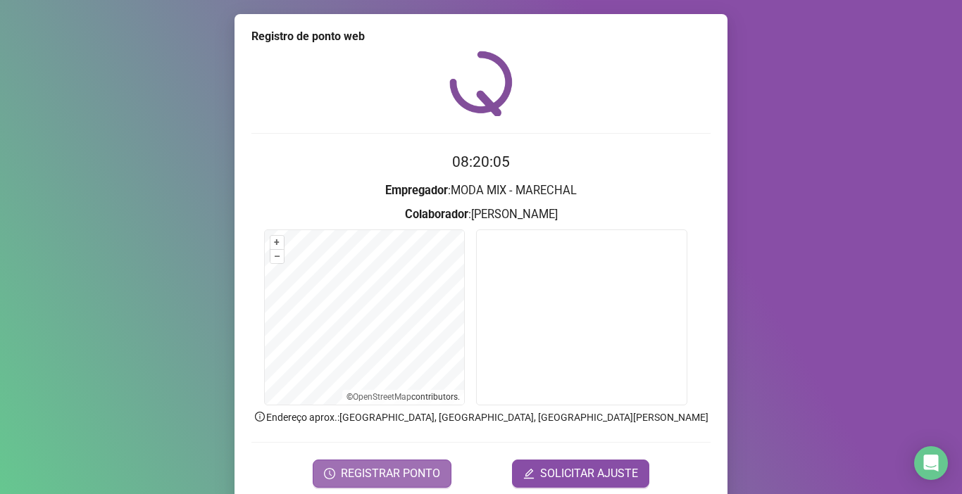
click at [392, 471] on span "REGISTRAR PONTO" at bounding box center [390, 474] width 99 height 17
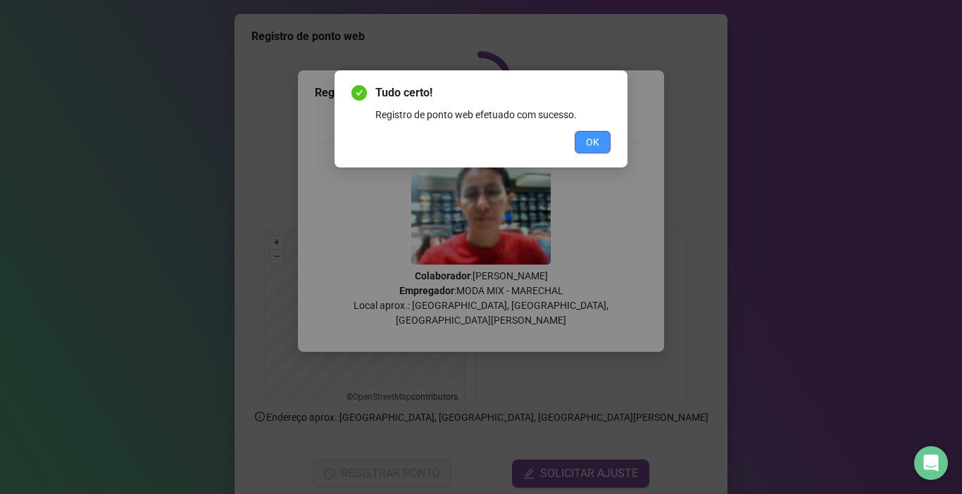
click at [595, 141] on span "OK" at bounding box center [592, 142] width 13 height 15
